Goal: Task Accomplishment & Management: Manage account settings

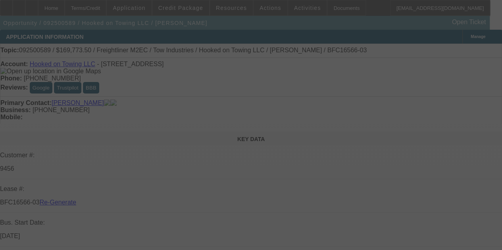
select select "4"
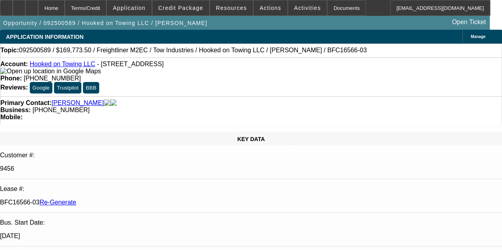
select select "0"
select select "2"
select select "0.1"
select select "4"
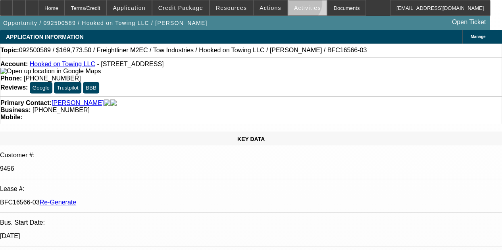
click at [290, 4] on span at bounding box center [307, 7] width 39 height 19
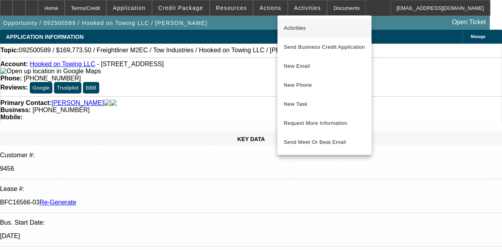
click at [292, 27] on span "Activities" at bounding box center [324, 28] width 81 height 10
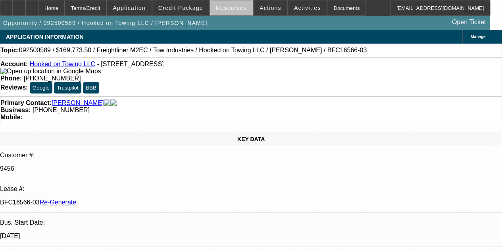
click at [233, 6] on span "Resources" at bounding box center [231, 8] width 31 height 6
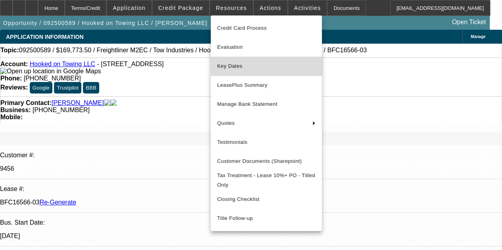
click at [227, 62] on span "Key Dates" at bounding box center [266, 66] width 98 height 10
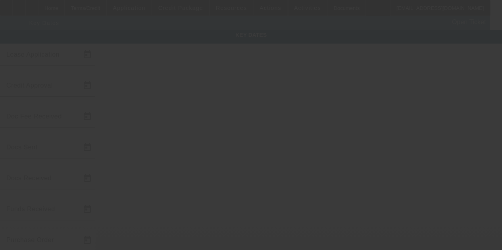
type input "[DATE]"
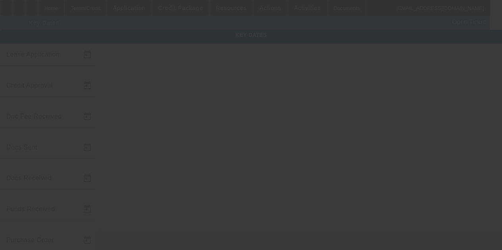
type input "[DATE]"
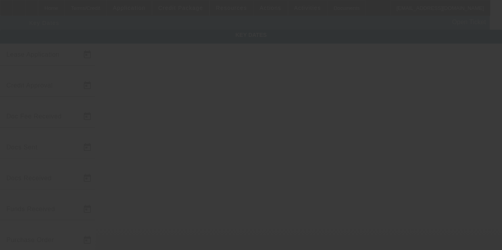
type input "[DATE]"
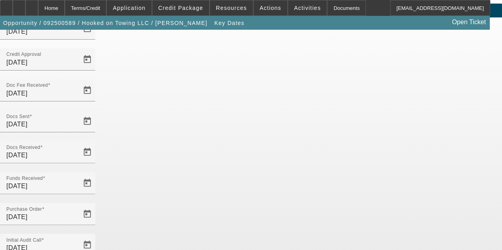
scroll to position [52, 0]
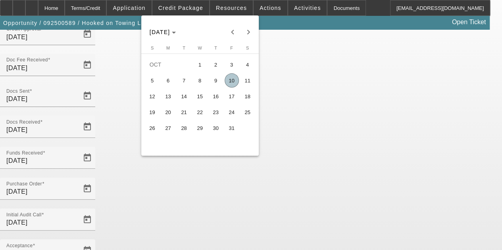
click at [232, 78] on span "10" at bounding box center [231, 80] width 14 height 14
type input "[DATE]"
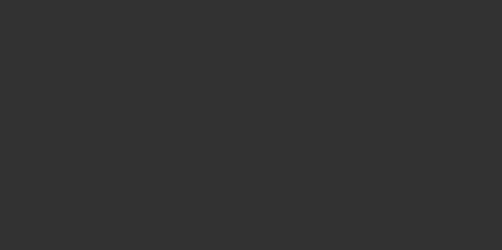
select select "4"
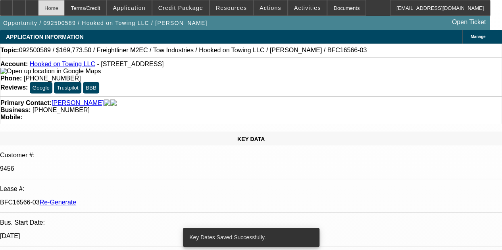
select select "0"
select select "2"
select select "0.1"
select select "4"
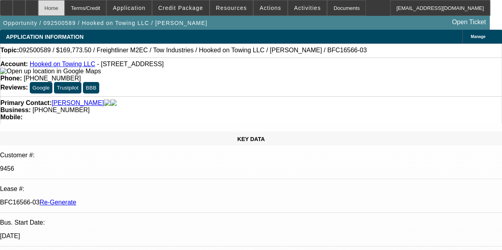
click at [65, 8] on div "Home" at bounding box center [51, 8] width 27 height 16
click at [261, 8] on span "Actions" at bounding box center [270, 8] width 22 height 6
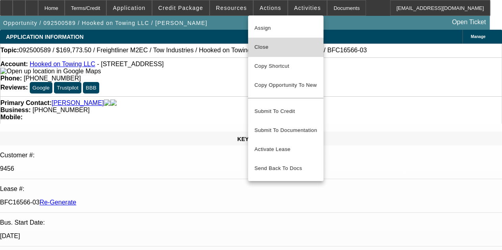
click at [264, 49] on span "Close" at bounding box center [285, 47] width 63 height 10
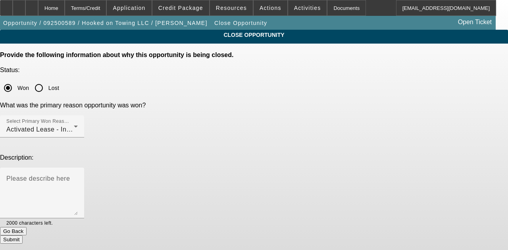
click at [23, 236] on button "Submit" at bounding box center [11, 240] width 23 height 8
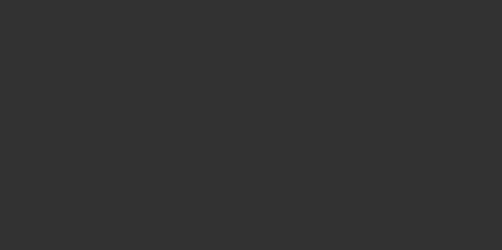
select select "4"
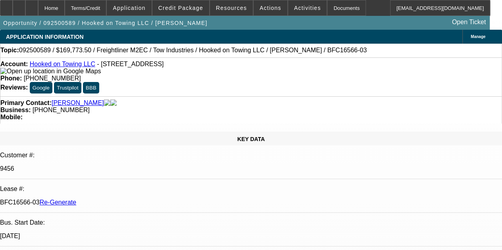
select select "0"
select select "2"
select select "0.1"
select select "4"
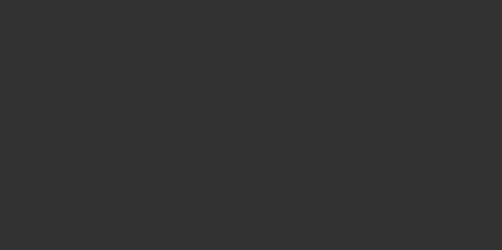
select select "3"
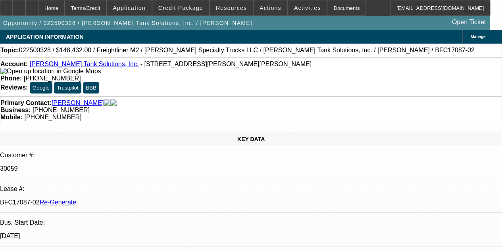
select select "0"
select select "2"
select select "0"
select select "6"
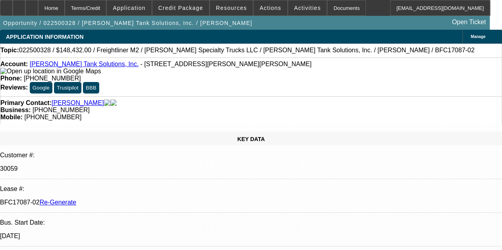
click at [224, 92] on div "Account: Coleman Tank Solutions, Inc. - 618 Brooker Rd, Brandon, FL 33511 Phone…" at bounding box center [251, 76] width 502 height 39
click at [327, 12] on div "Documents" at bounding box center [346, 8] width 39 height 16
click at [32, 5] on icon at bounding box center [32, 5] width 0 height 0
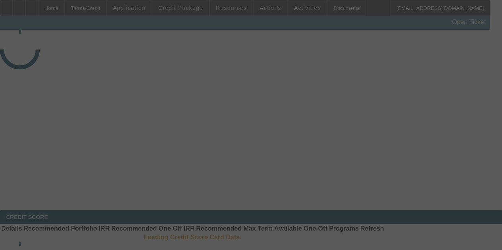
select select "3"
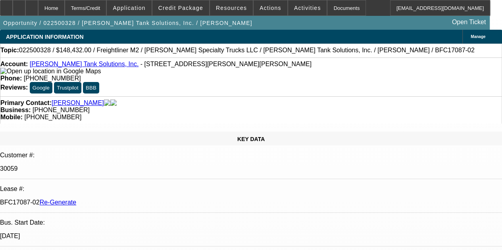
select select "0"
select select "2"
select select "0"
select select "6"
